Goal: Task Accomplishment & Management: Use online tool/utility

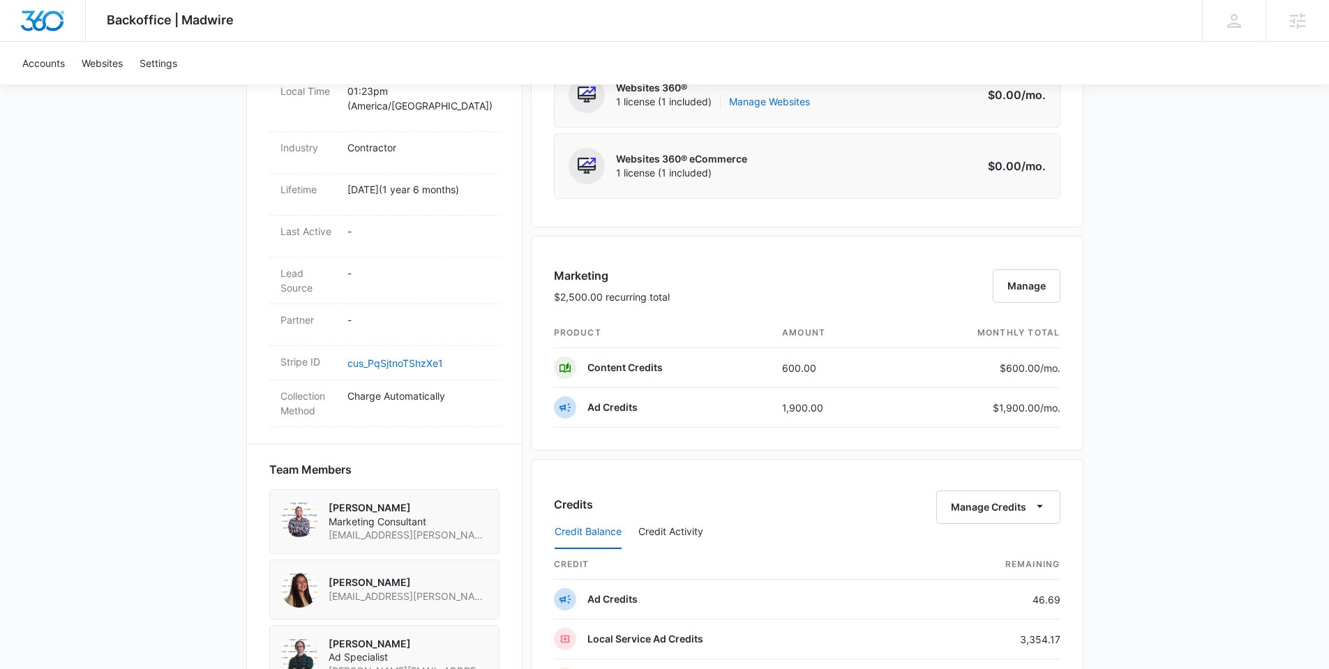
scroll to position [1107, 0]
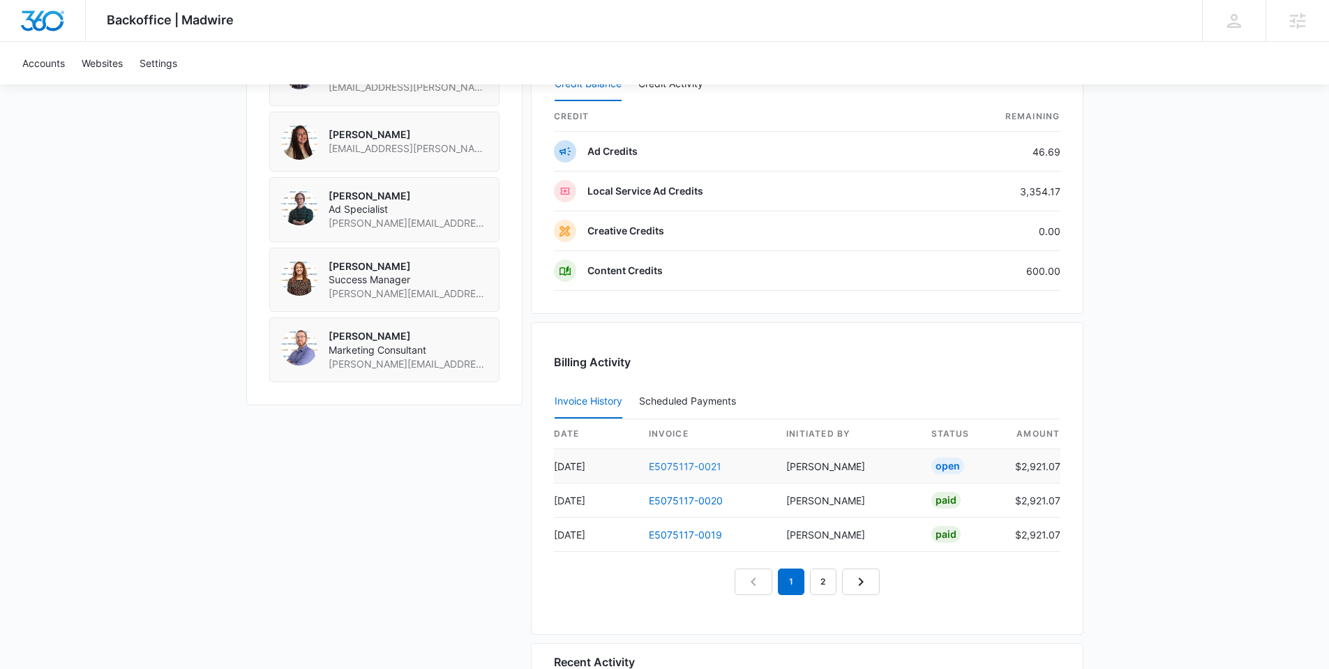
click at [675, 465] on link "E5075117-0021" at bounding box center [685, 466] width 73 height 12
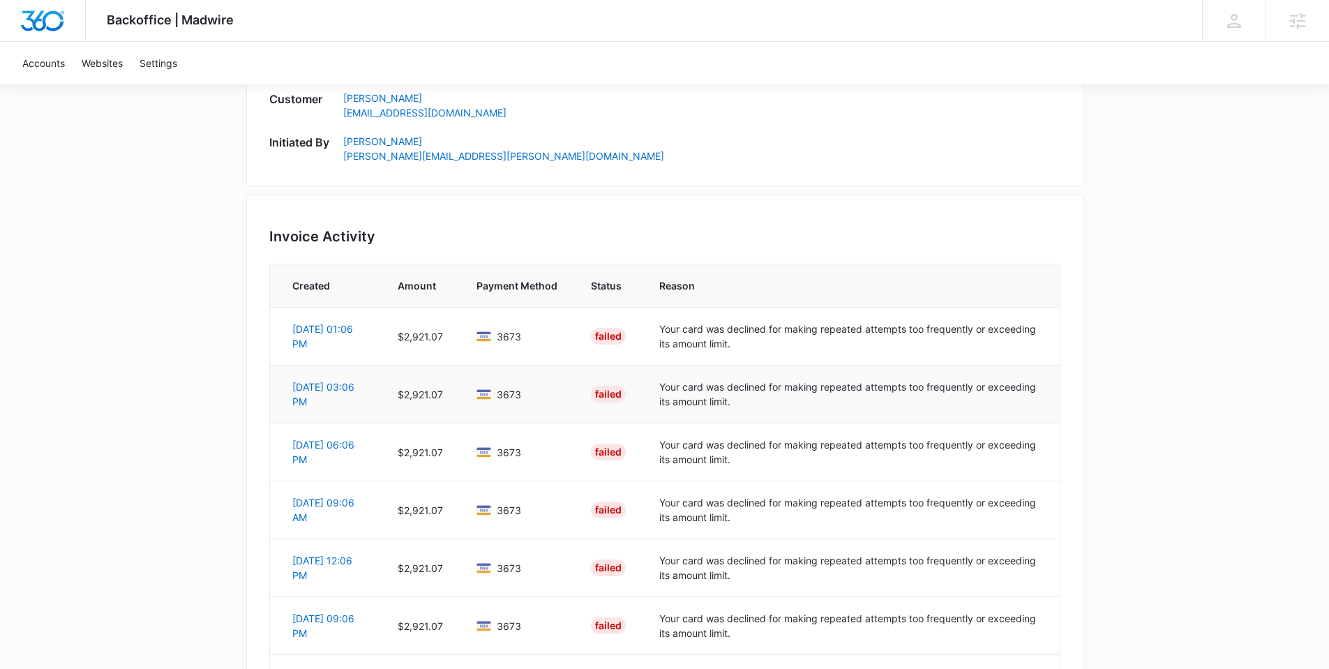
scroll to position [838, 0]
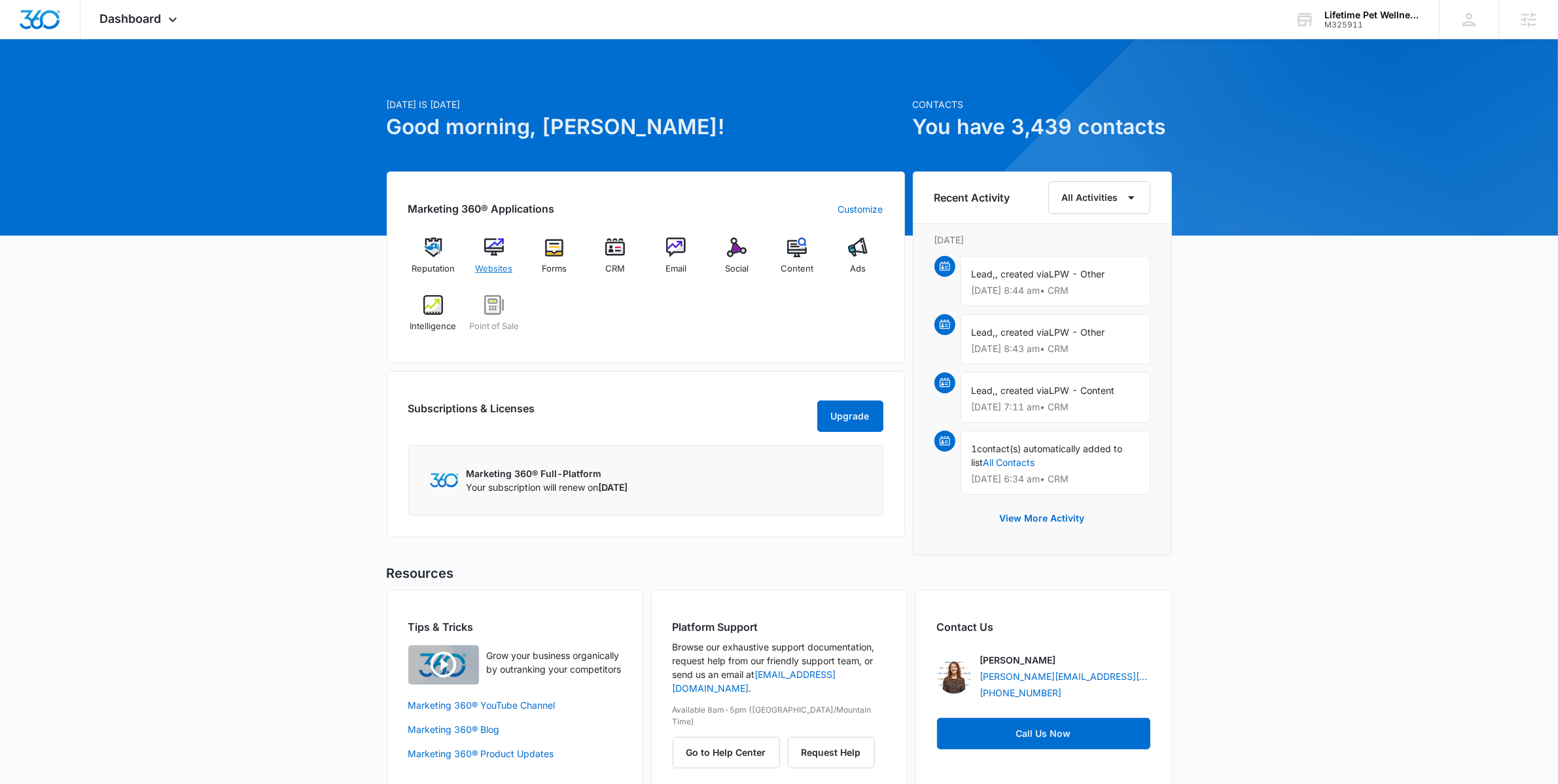
click at [501, 251] on img at bounding box center [493, 247] width 20 height 20
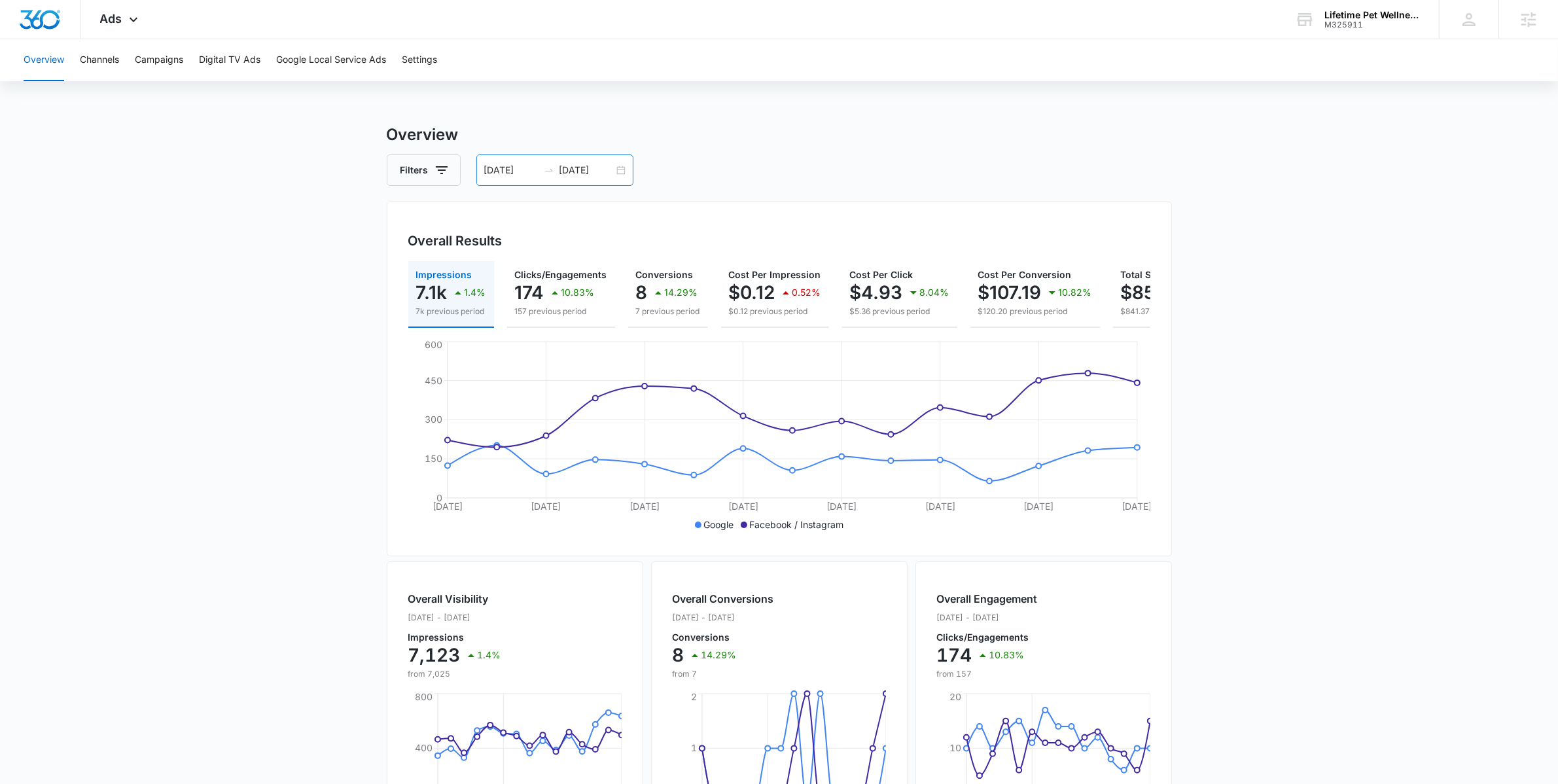
click at [620, 176] on div "[DATE] [DATE]" at bounding box center [554, 170] width 157 height 31
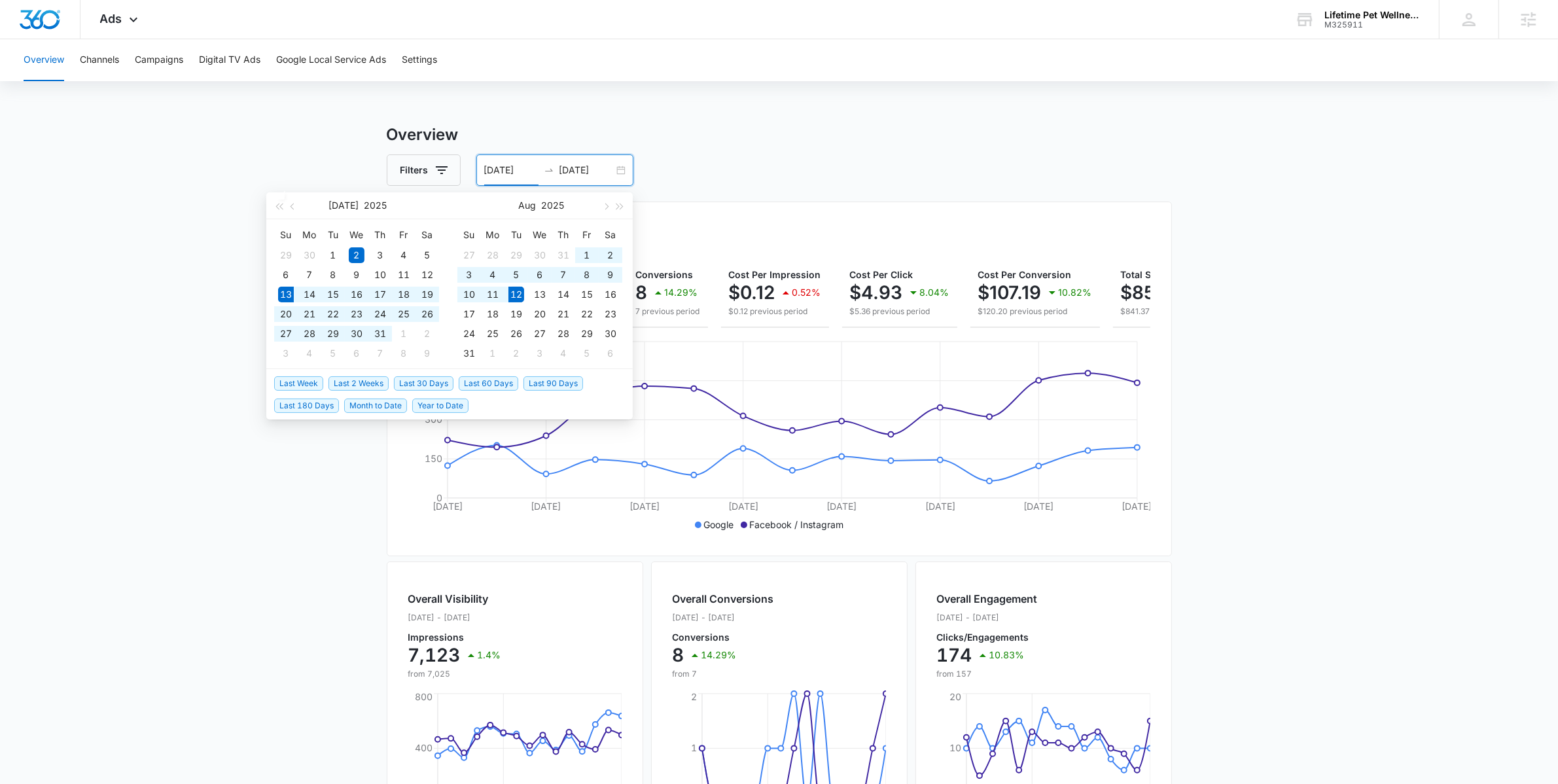
click at [445, 380] on span "Last 30 Days" at bounding box center [423, 383] width 59 height 14
type input "[DATE]"
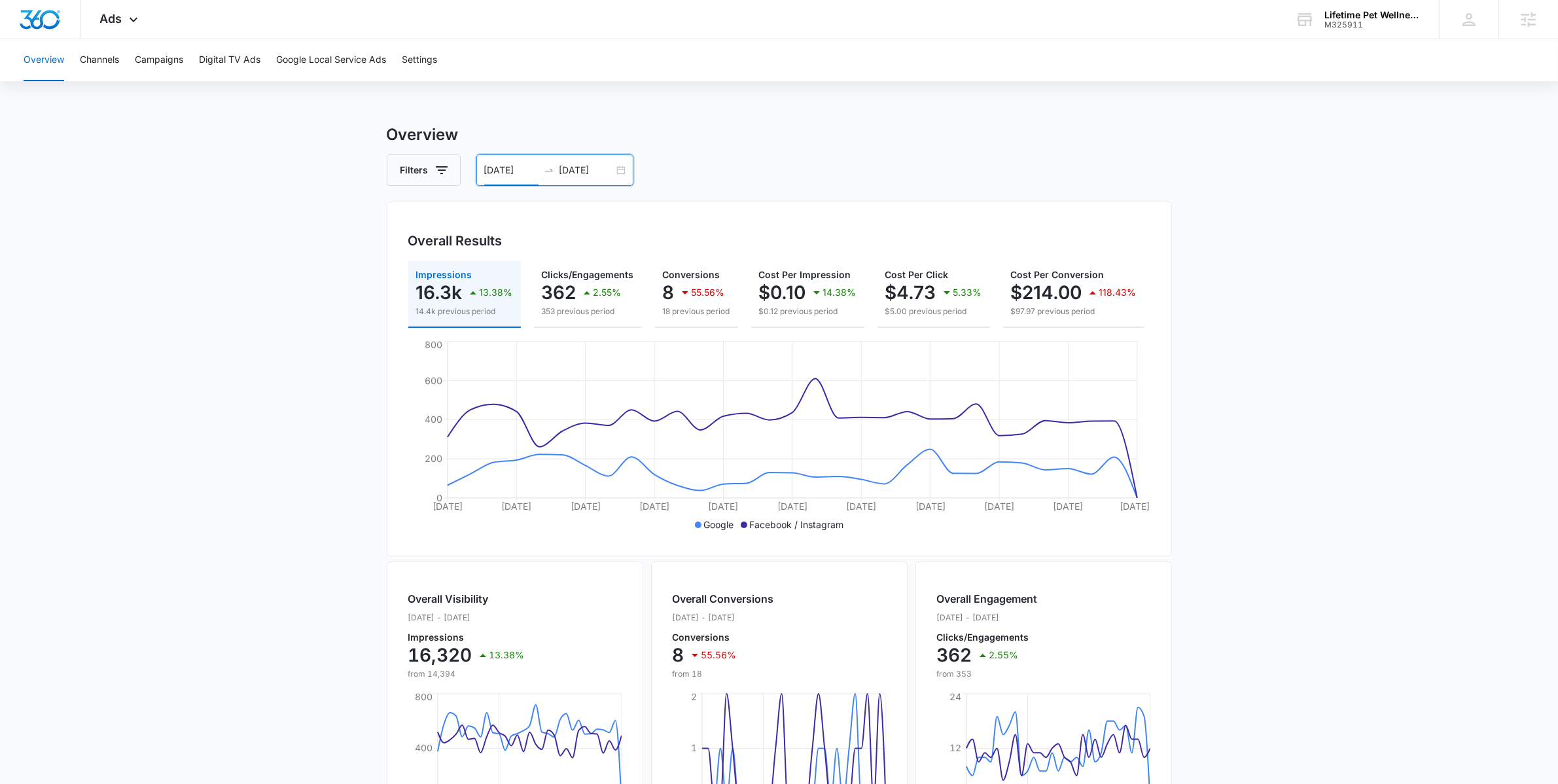
click at [601, 174] on input "[DATE]" at bounding box center [587, 170] width 54 height 14
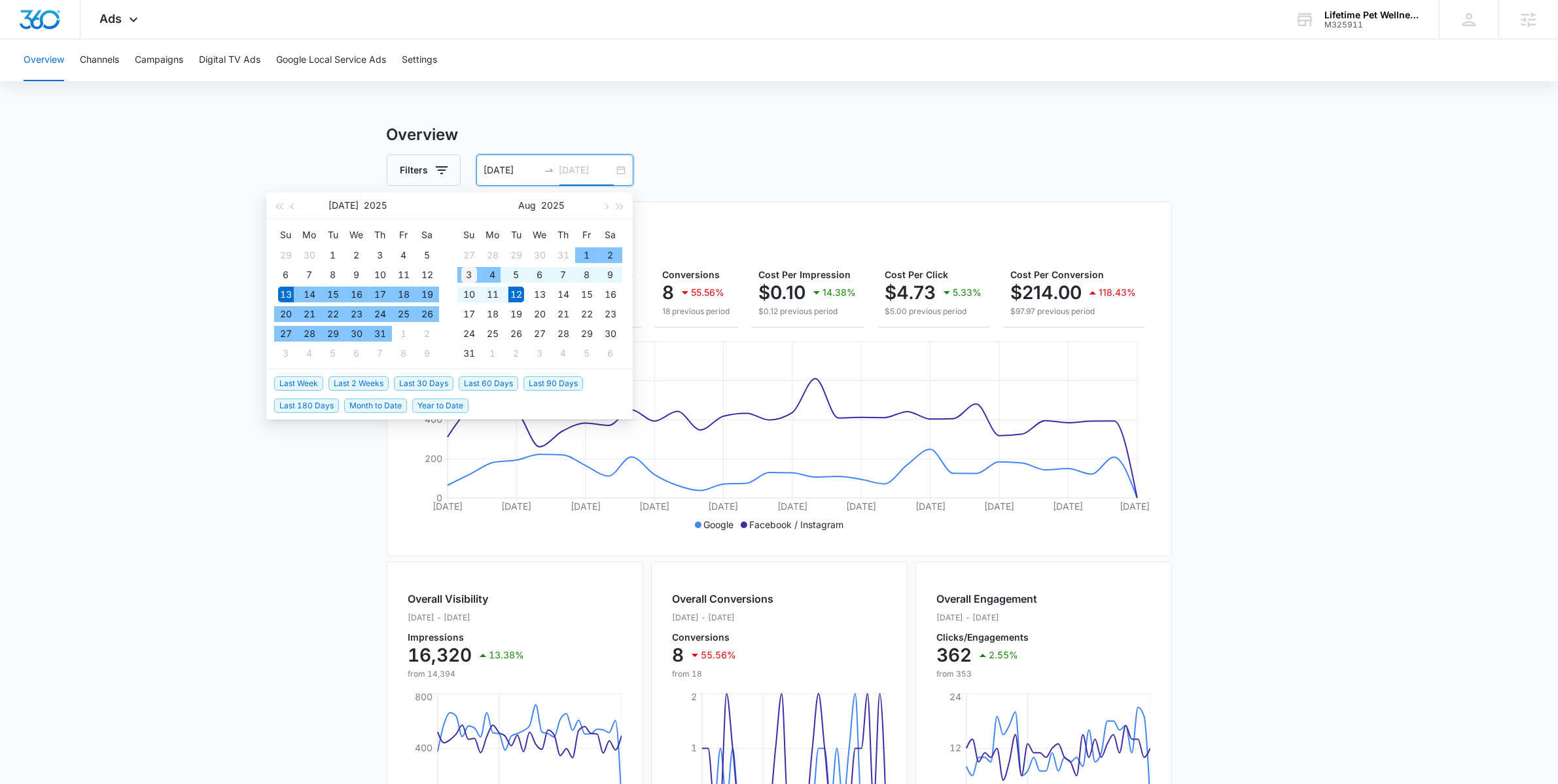
type input "[DATE]"
click at [471, 272] on div "3" at bounding box center [469, 275] width 16 height 16
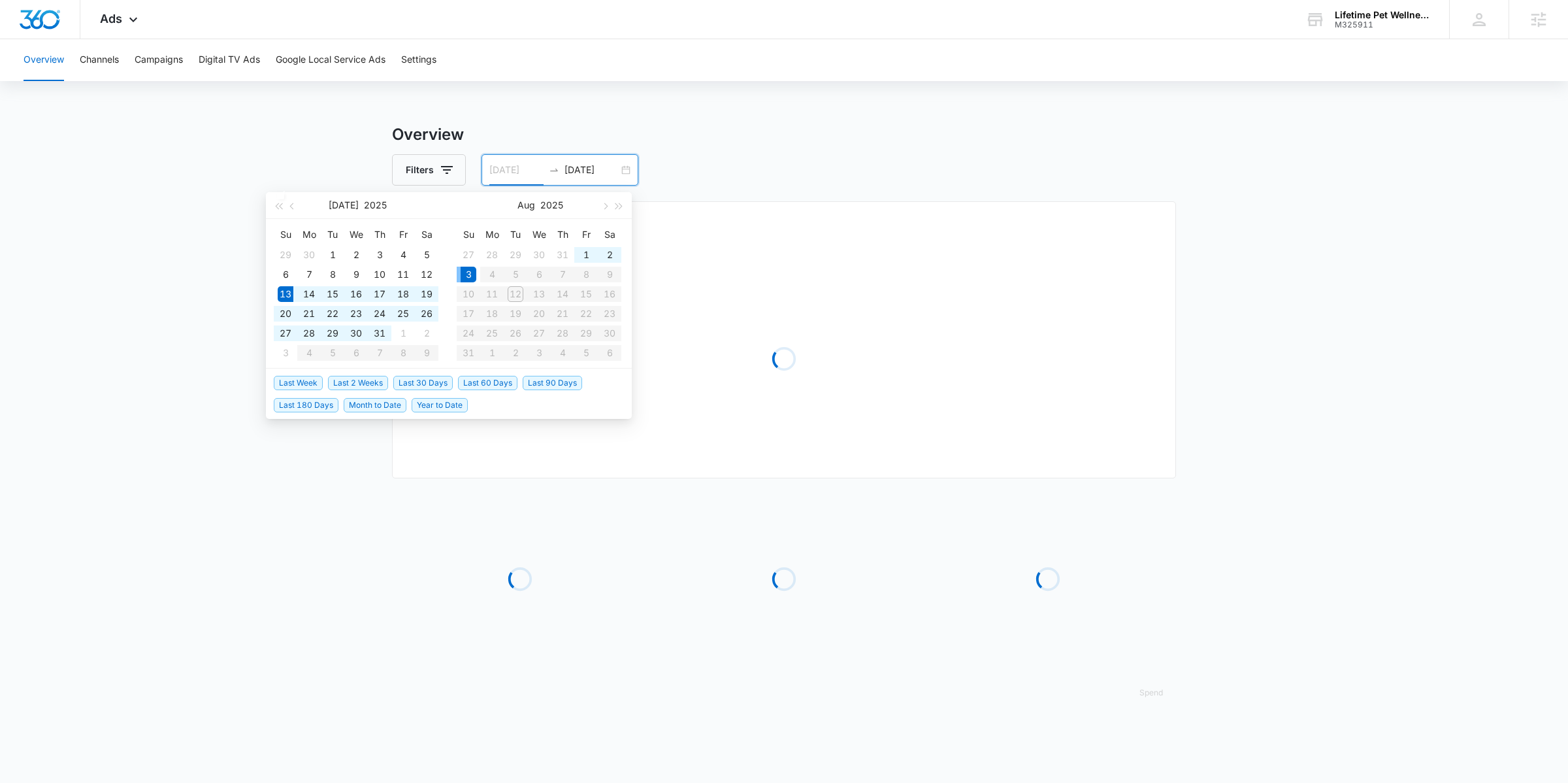
type input "[DATE]"
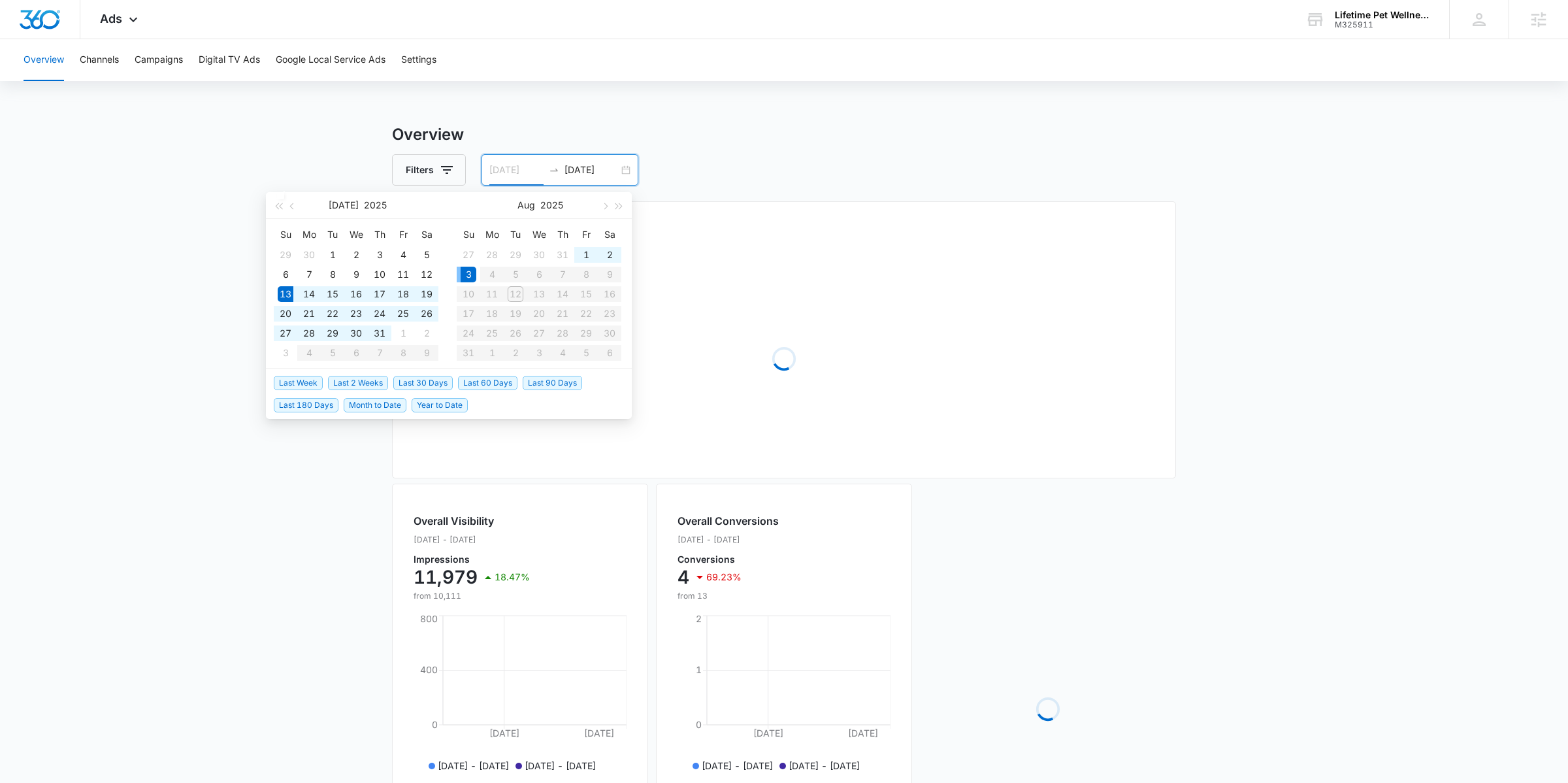
click at [465, 273] on div "3" at bounding box center [468, 274] width 16 height 16
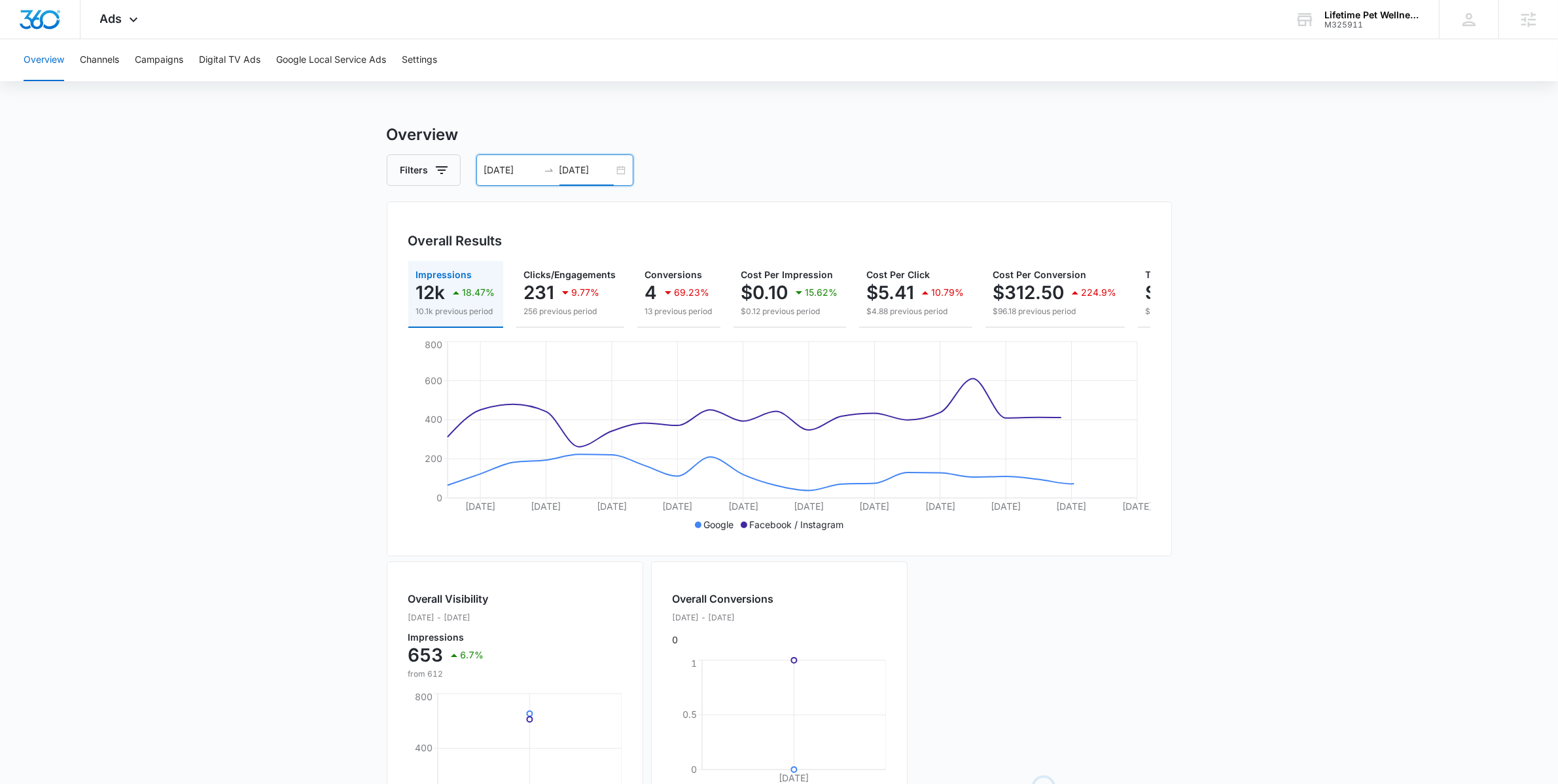
click at [607, 170] on input "[DATE]" at bounding box center [587, 170] width 54 height 14
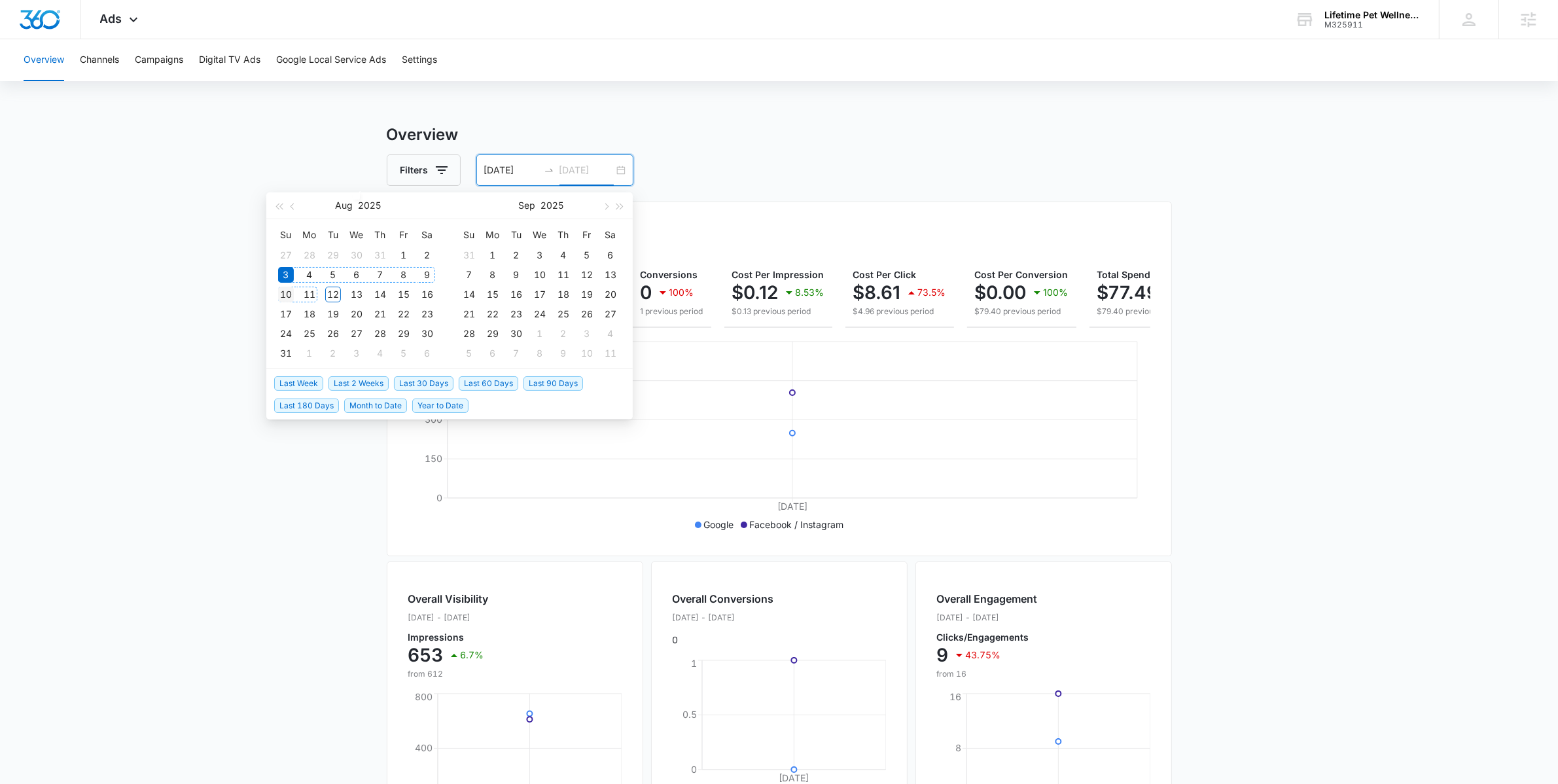
type input "[DATE]"
click at [283, 294] on div "10" at bounding box center [286, 294] width 16 height 16
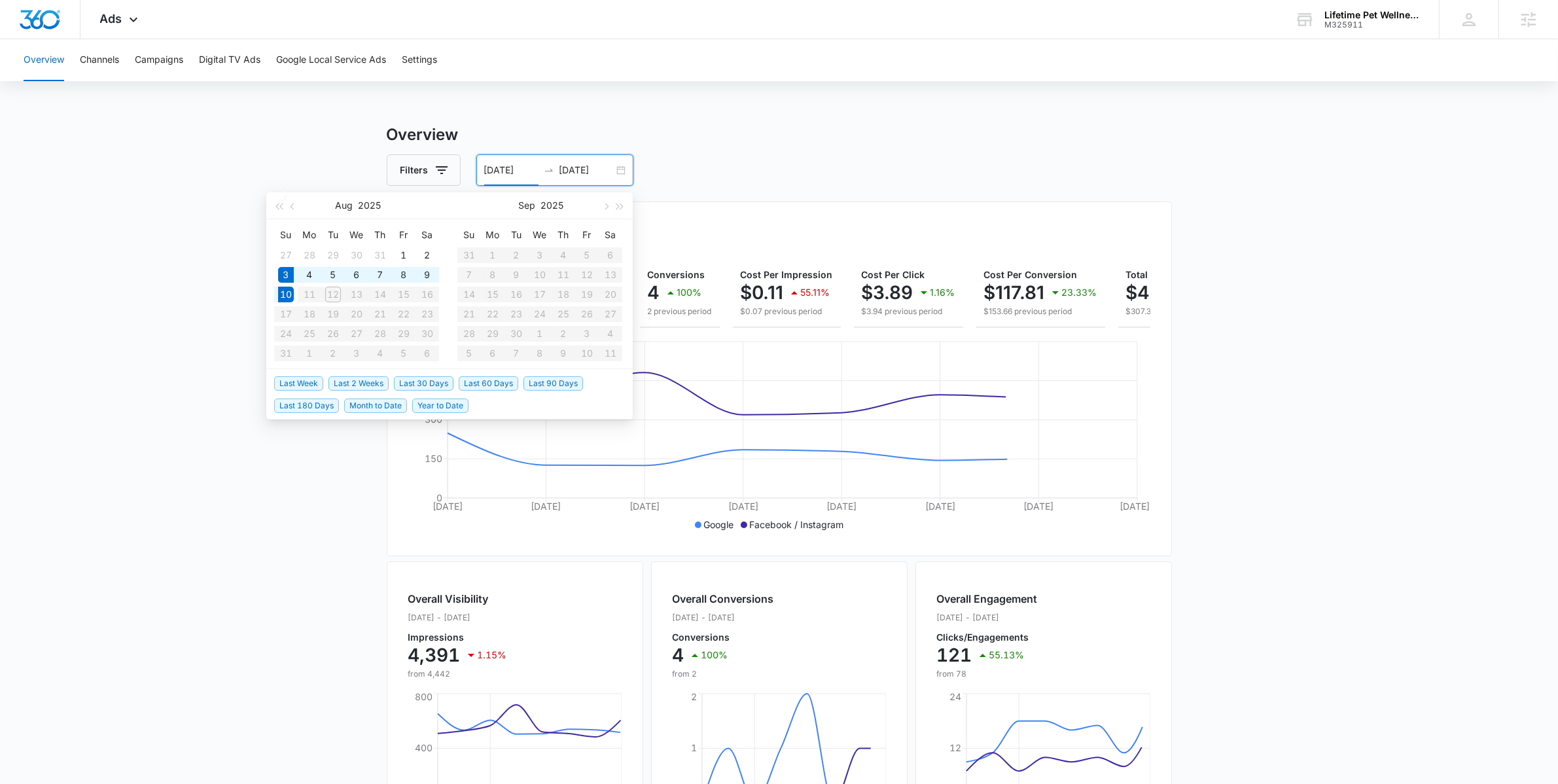
click at [318, 527] on main "Overview Filters [DATE] [DATE] Overall Results Impressions 4.4k 1.15% 4.4k prev…" at bounding box center [779, 593] width 1558 height 940
